Goal: Transaction & Acquisition: Book appointment/travel/reservation

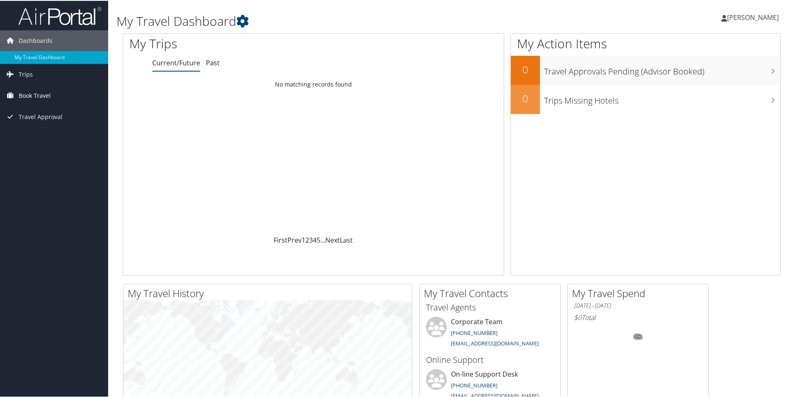
click at [46, 93] on span "Book Travel" at bounding box center [35, 94] width 32 height 21
click at [58, 137] on link "Book/Manage Online Trips" at bounding box center [54, 136] width 108 height 12
click at [41, 136] on link "Book/Manage Online Trips" at bounding box center [54, 136] width 108 height 12
